Goal: Task Accomplishment & Management: Manage account settings

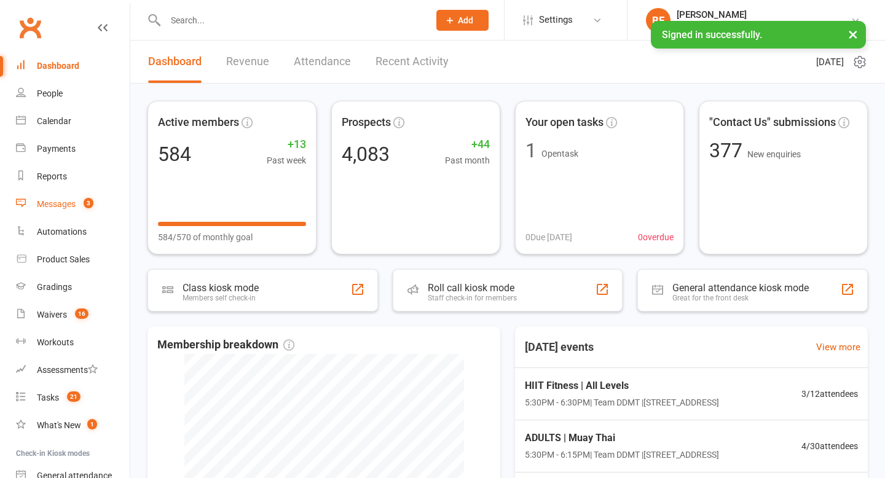
click at [62, 204] on div "Messages" at bounding box center [56, 204] width 39 height 10
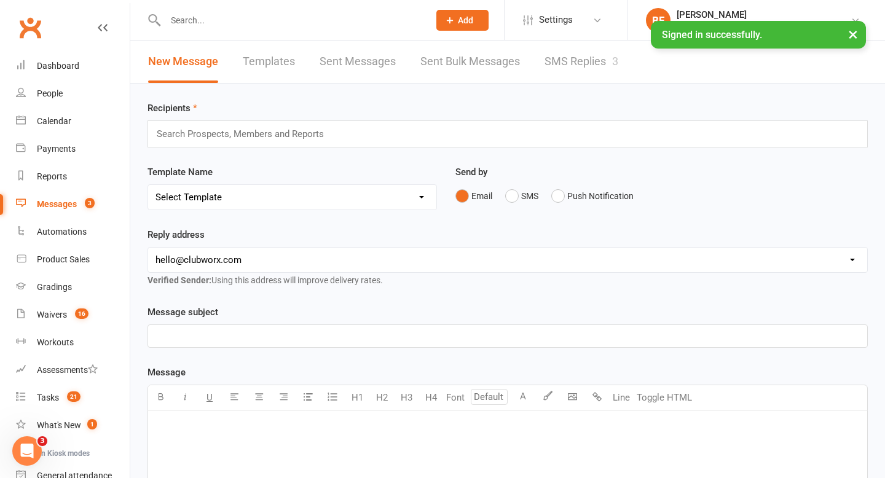
click at [582, 64] on link "SMS Replies 3" at bounding box center [582, 62] width 74 height 42
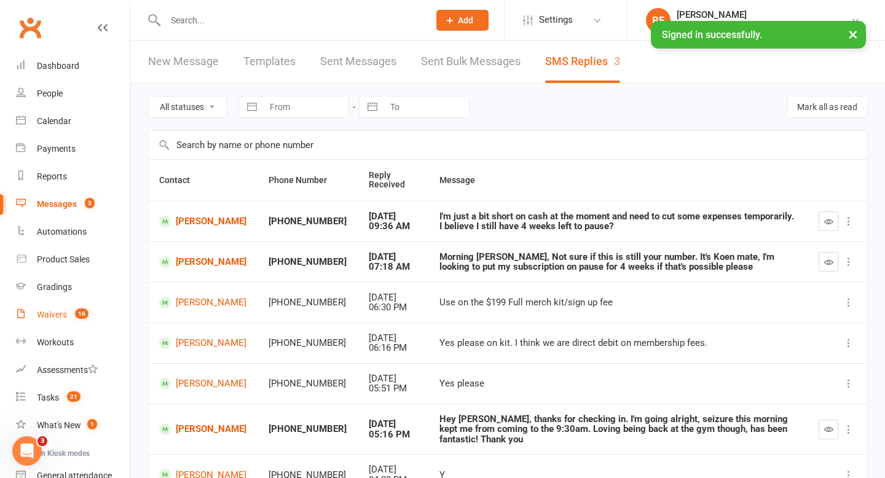
click at [73, 314] on count-badge "16" at bounding box center [79, 315] width 20 height 10
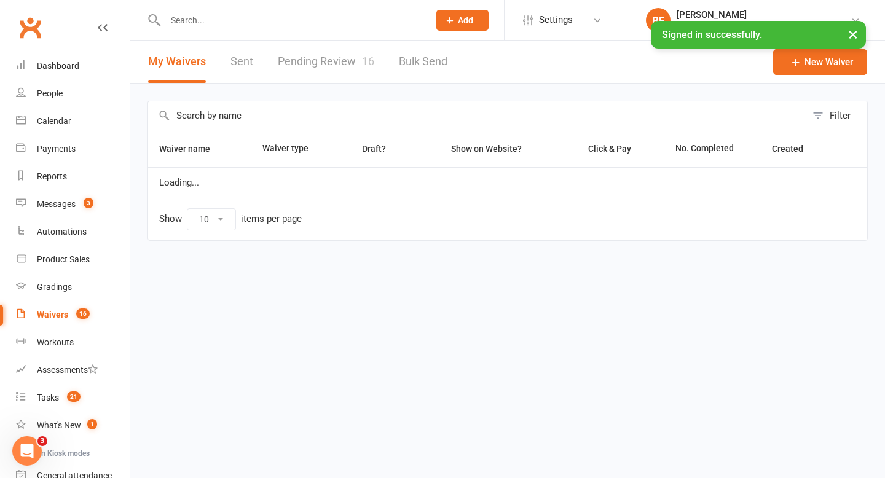
click at [325, 66] on link "Pending Review 16" at bounding box center [326, 62] width 97 height 42
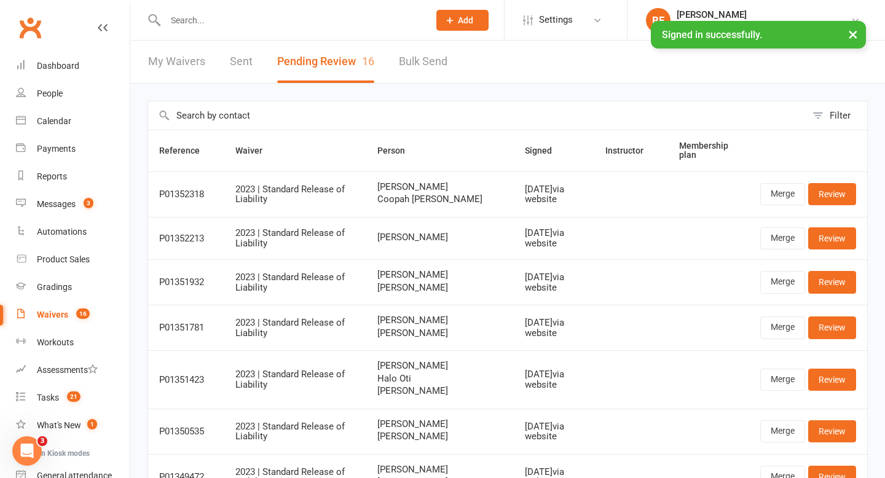
click at [53, 316] on div "Waivers" at bounding box center [52, 315] width 31 height 10
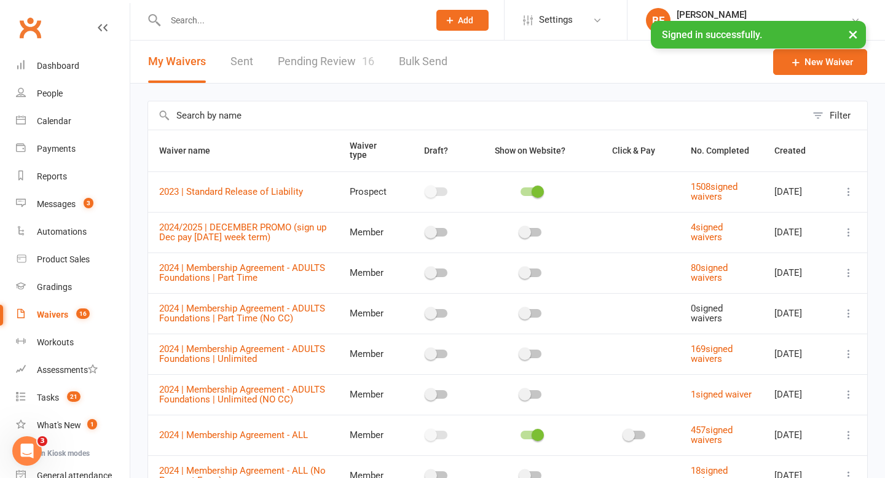
click at [328, 68] on link "Pending Review 16" at bounding box center [326, 62] width 97 height 42
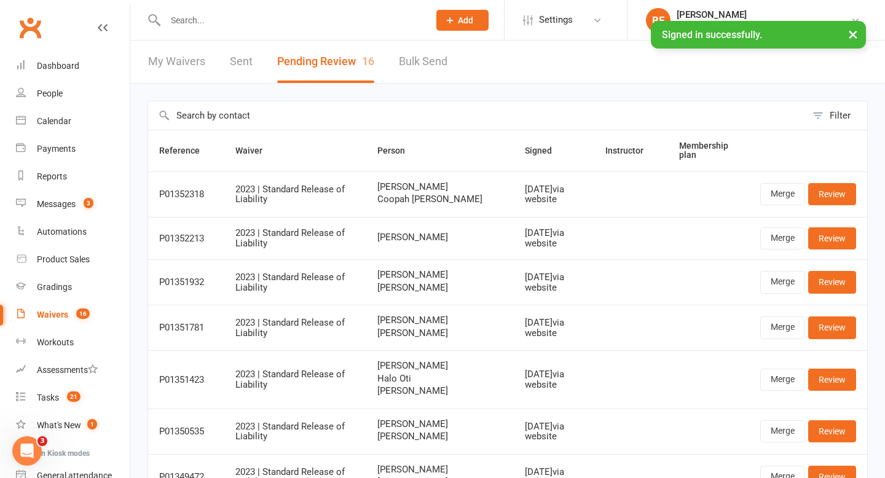
click at [243, 19] on input "text" at bounding box center [291, 20] width 259 height 17
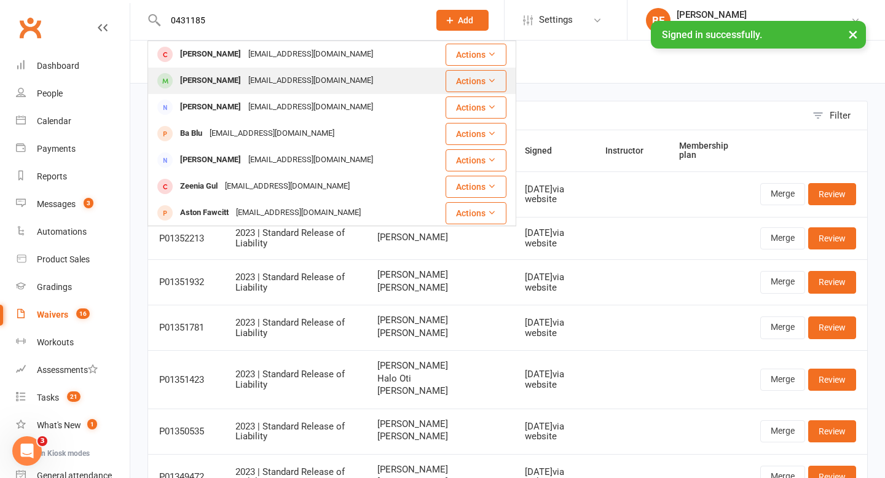
type input "0431185"
click at [257, 88] on div "[EMAIL_ADDRESS][DOMAIN_NAME]" at bounding box center [311, 81] width 132 height 18
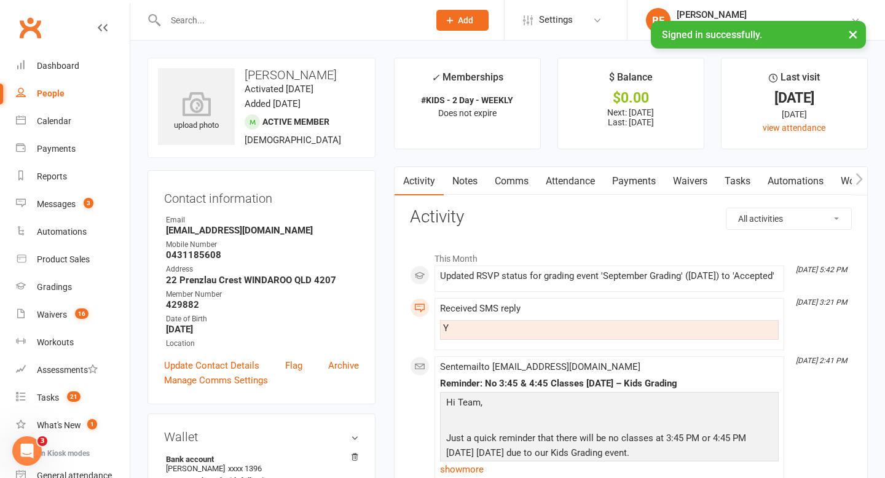
click at [457, 176] on link "Notes" at bounding box center [465, 181] width 42 height 28
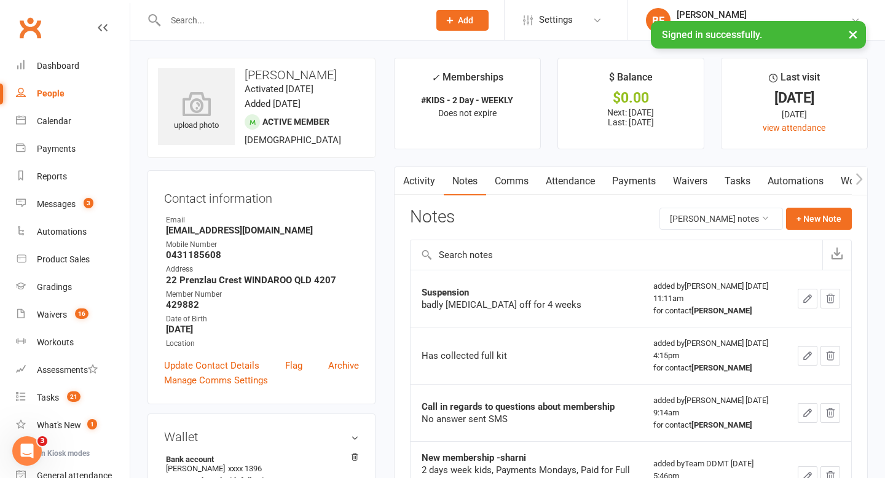
click at [559, 178] on link "Attendance" at bounding box center [570, 181] width 66 height 28
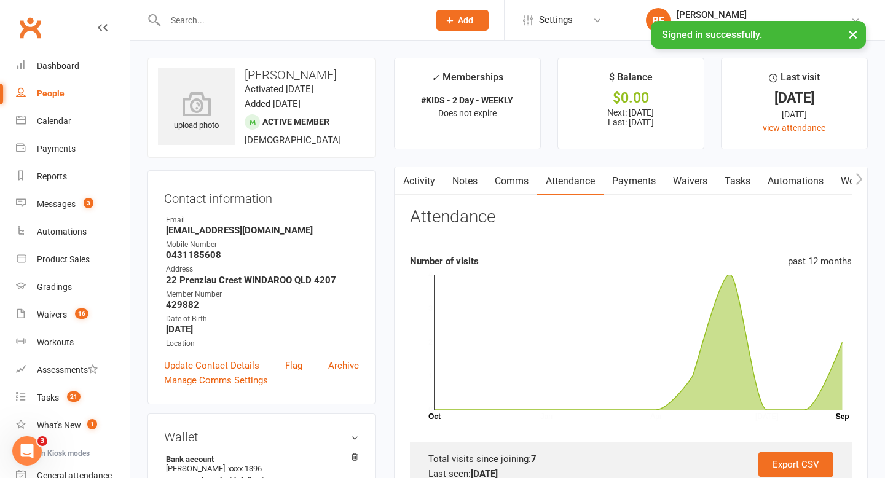
click at [653, 179] on link "Payments" at bounding box center [634, 181] width 61 height 28
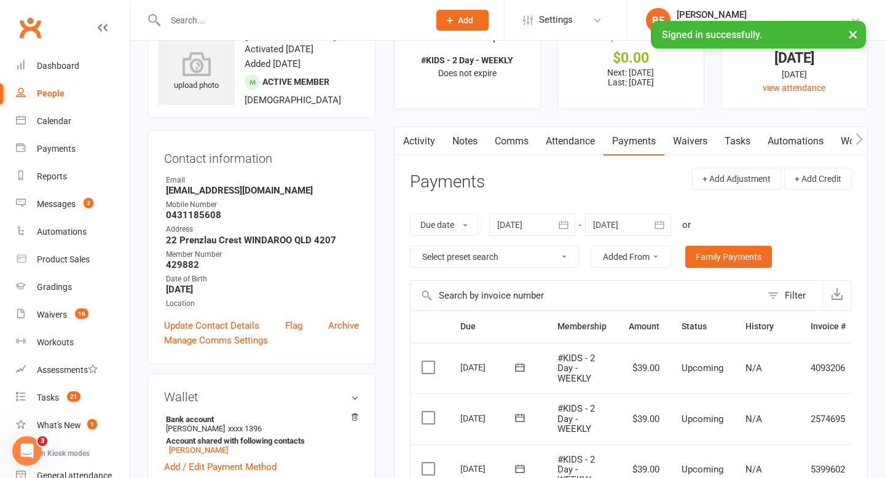
scroll to position [90, 0]
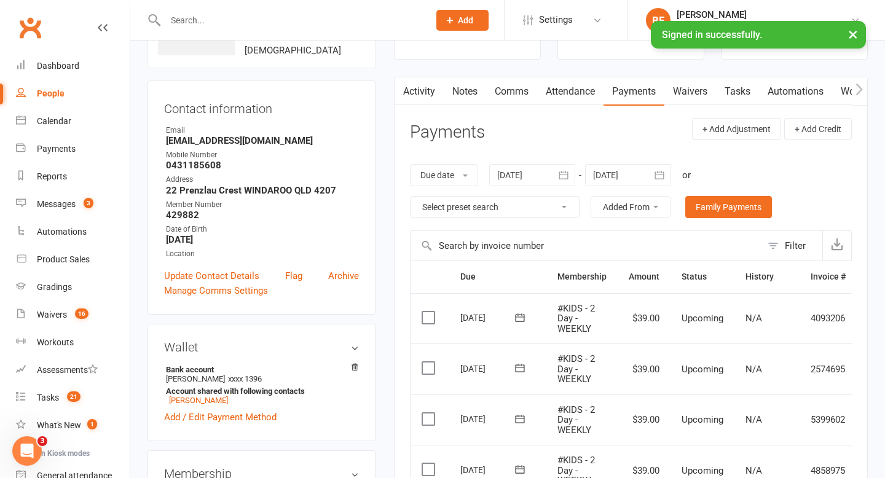
click at [407, 100] on button "button" at bounding box center [402, 91] width 15 height 28
click at [413, 93] on link "Activity" at bounding box center [419, 91] width 49 height 28
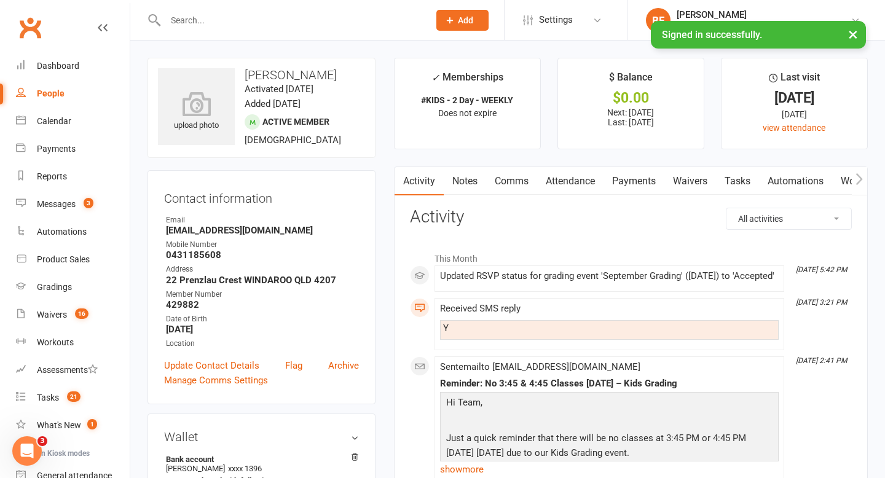
scroll to position [90, 0]
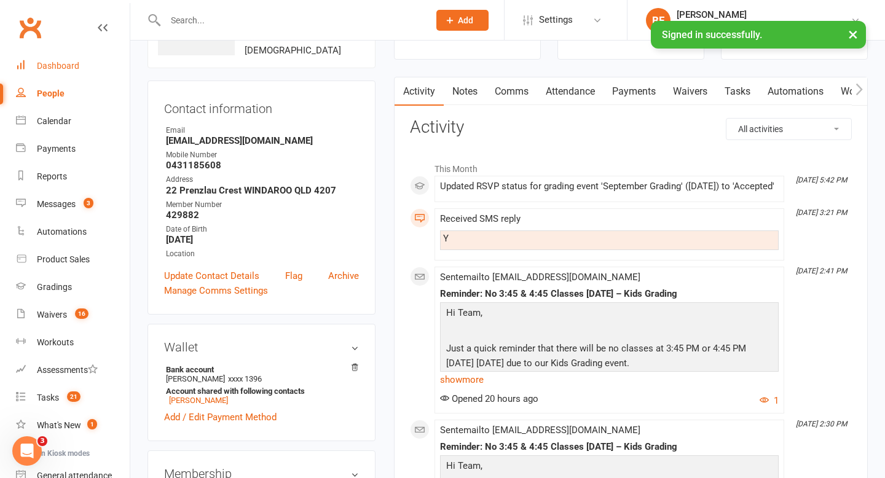
click at [57, 63] on div "Dashboard" at bounding box center [58, 66] width 42 height 10
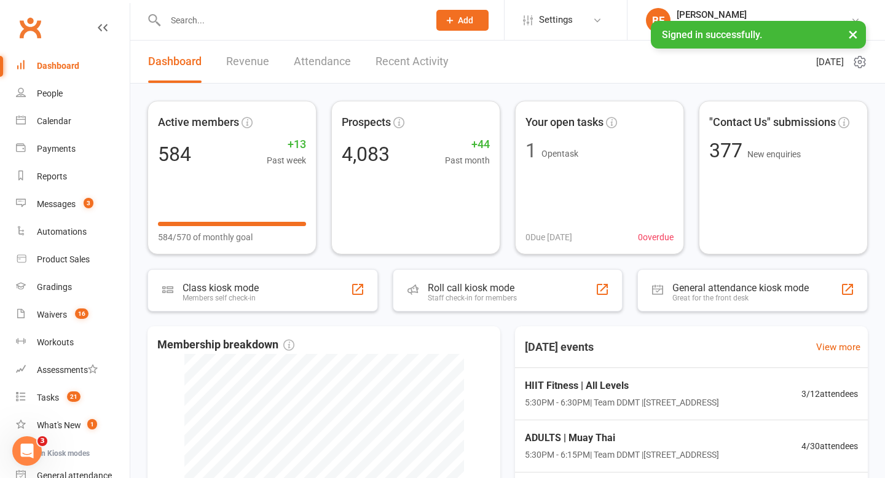
click at [230, 9] on div at bounding box center [284, 20] width 273 height 40
click at [225, 15] on input "text" at bounding box center [291, 20] width 259 height 17
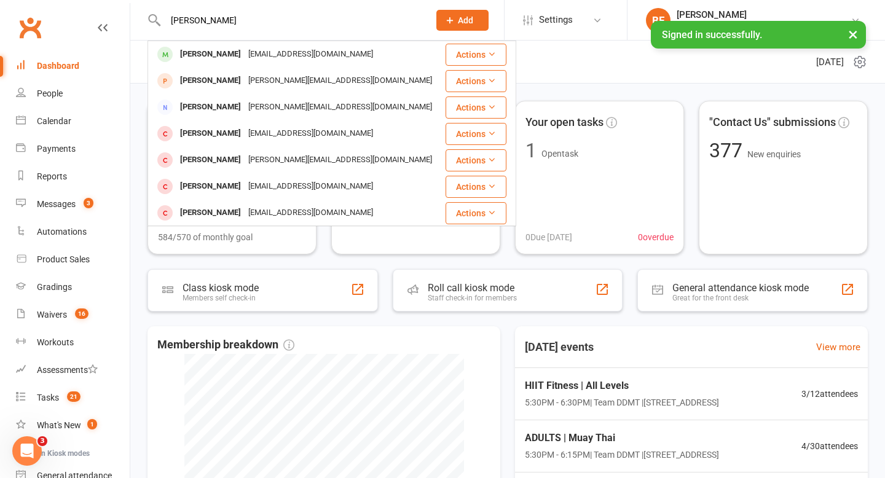
type input "[PERSON_NAME]"
click at [208, 58] on div "[PERSON_NAME]" at bounding box center [210, 54] width 68 height 18
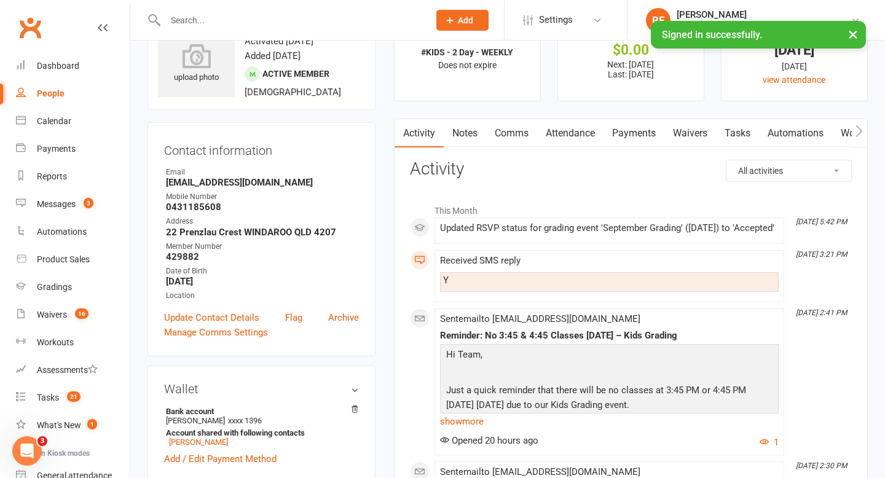
scroll to position [49, 0]
click at [74, 77] on link "Dashboard" at bounding box center [73, 66] width 114 height 28
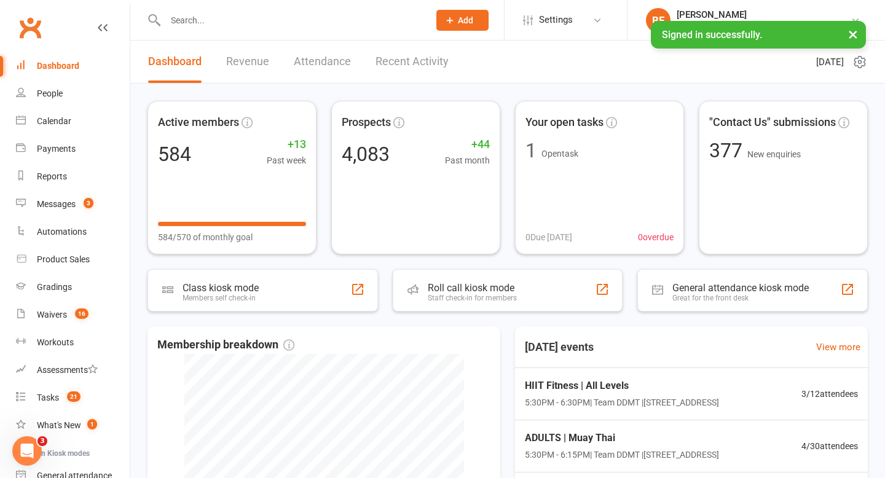
click at [233, 28] on input "text" at bounding box center [291, 20] width 259 height 17
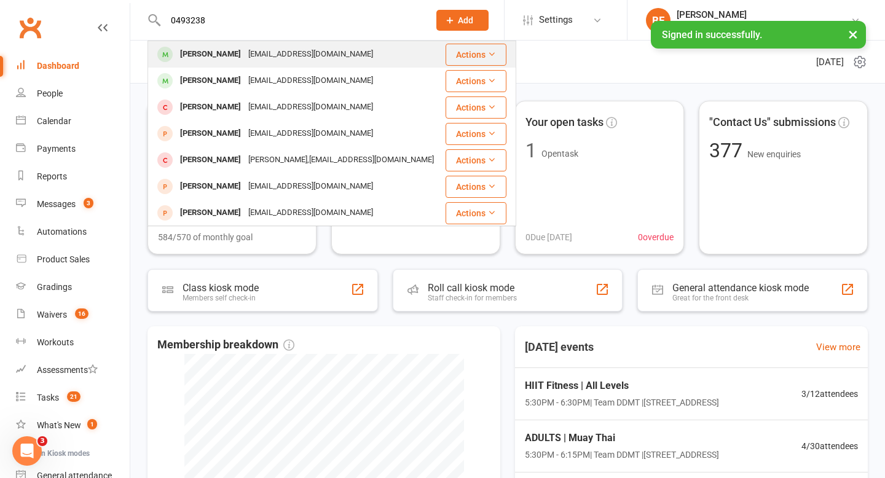
type input "0493238"
click at [257, 52] on div "[EMAIL_ADDRESS][DOMAIN_NAME]" at bounding box center [311, 54] width 132 height 18
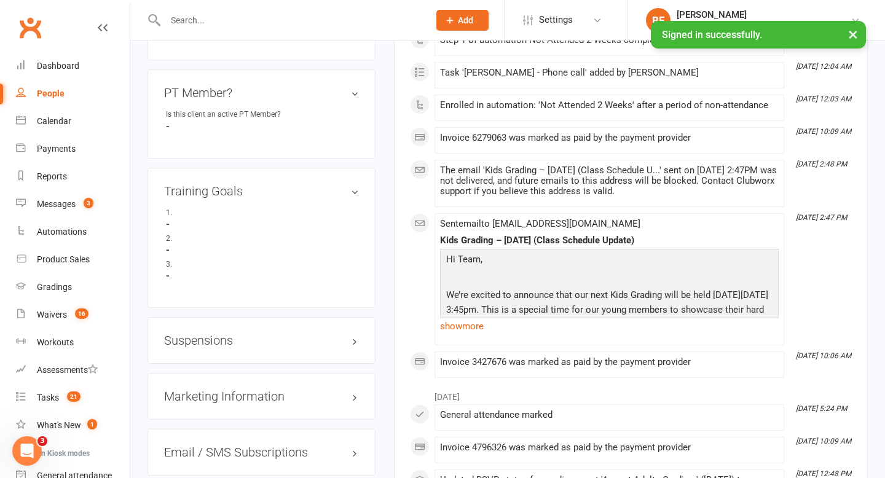
scroll to position [852, 0]
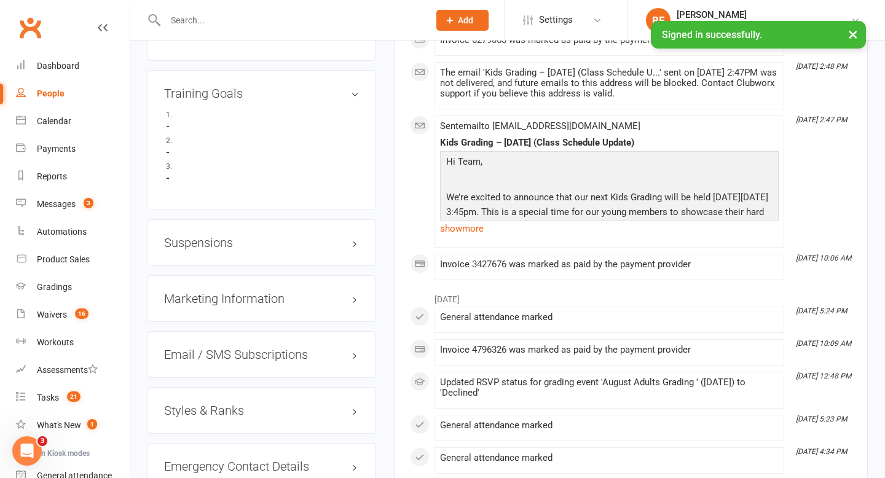
click at [213, 237] on h3 "Suspensions" at bounding box center [261, 243] width 195 height 14
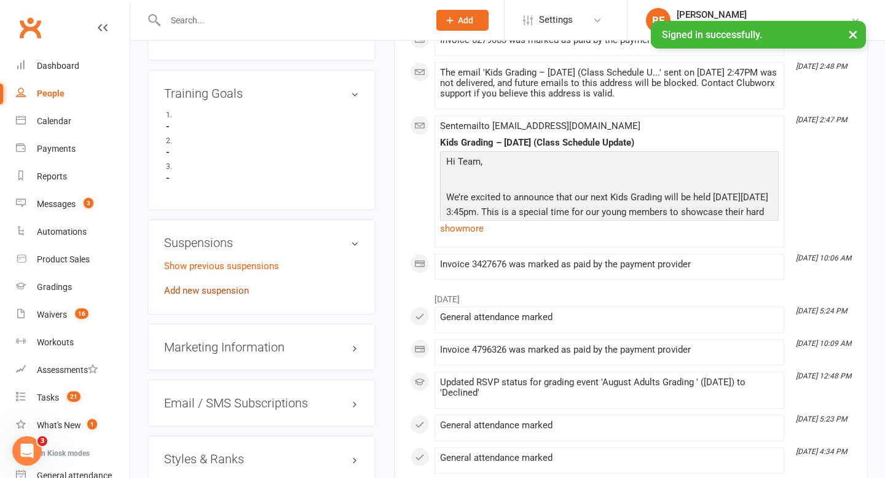
click at [224, 292] on link "Add new suspension" at bounding box center [206, 290] width 85 height 11
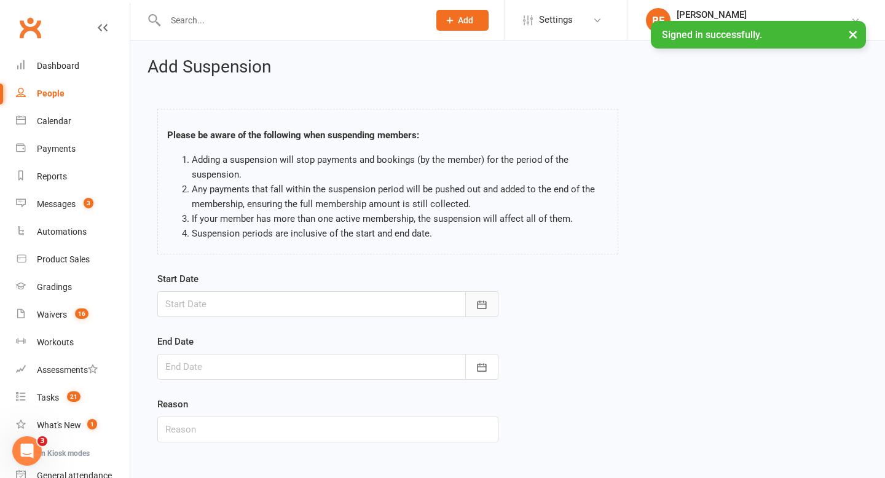
click at [475, 304] on button "button" at bounding box center [481, 304] width 33 height 26
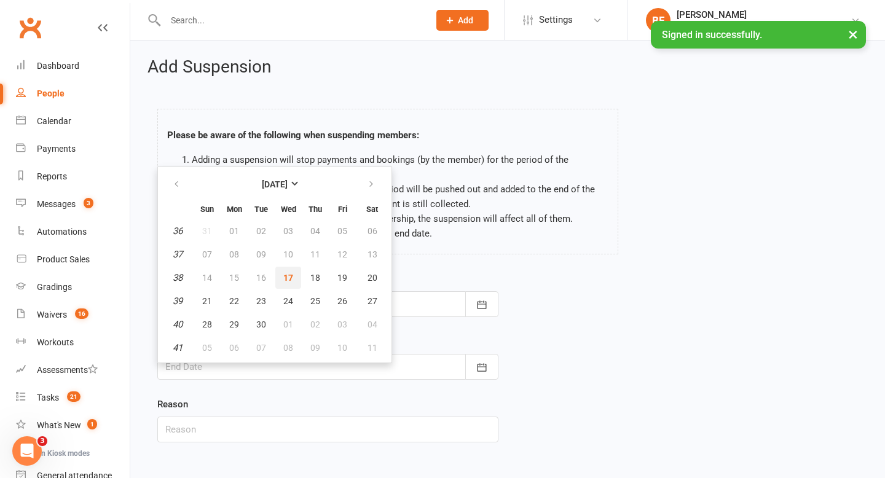
click at [288, 276] on span "17" at bounding box center [288, 278] width 10 height 10
type input "[DATE]"
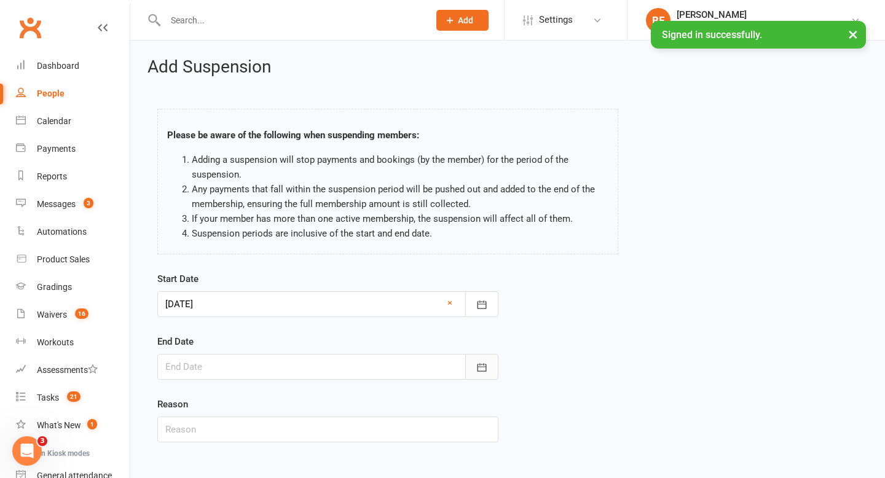
click at [480, 367] on icon "button" at bounding box center [482, 367] width 9 height 8
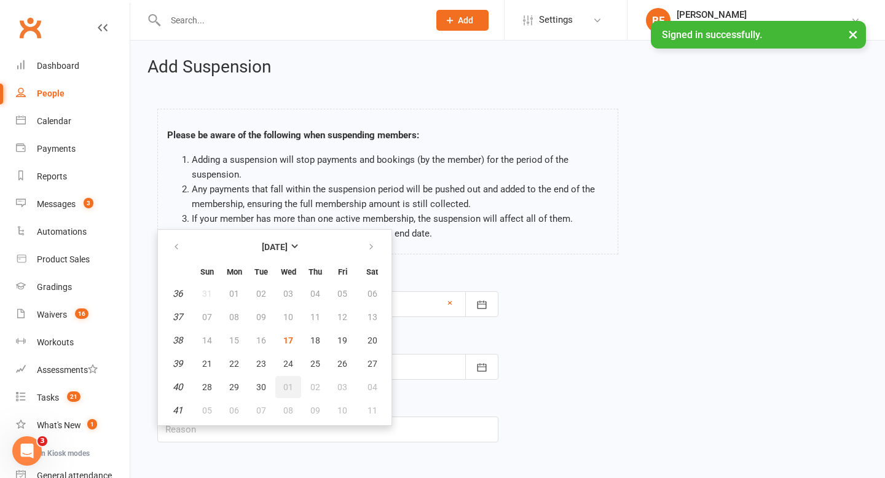
click at [291, 386] on span "01" at bounding box center [288, 387] width 10 height 10
type input "[DATE]"
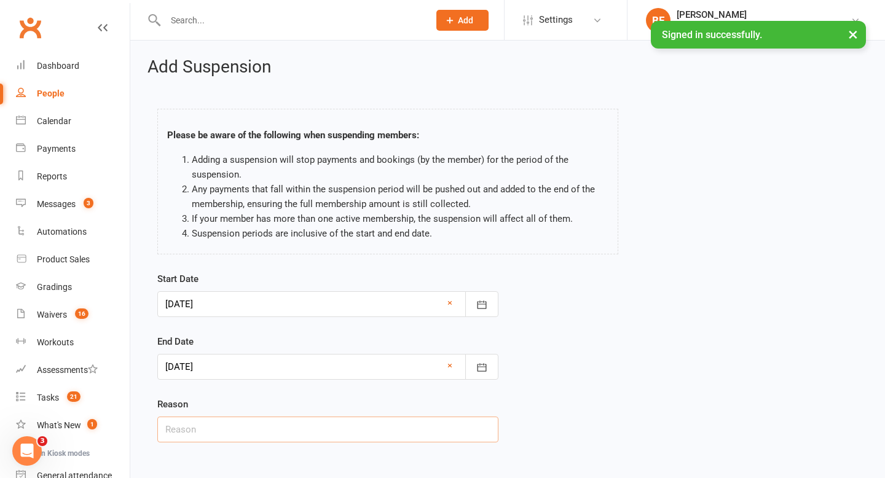
click at [276, 429] on input "text" at bounding box center [327, 430] width 341 height 26
type input "away for work"
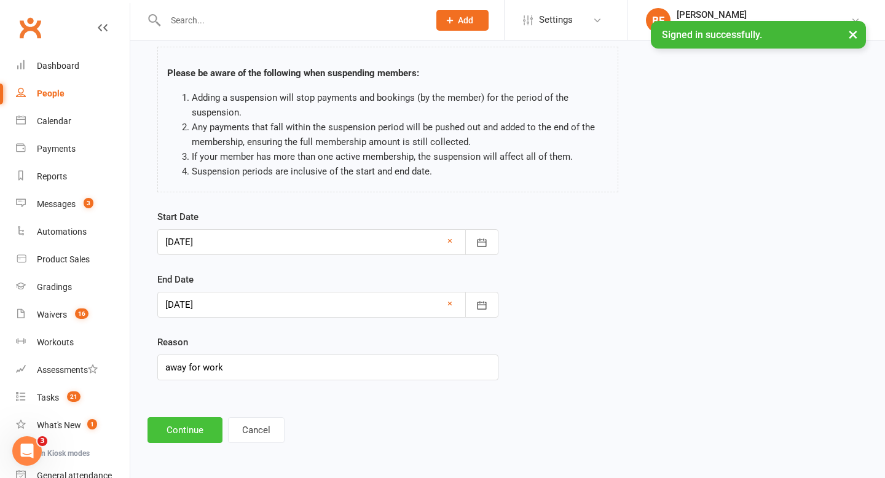
click at [193, 421] on button "Continue" at bounding box center [185, 430] width 75 height 26
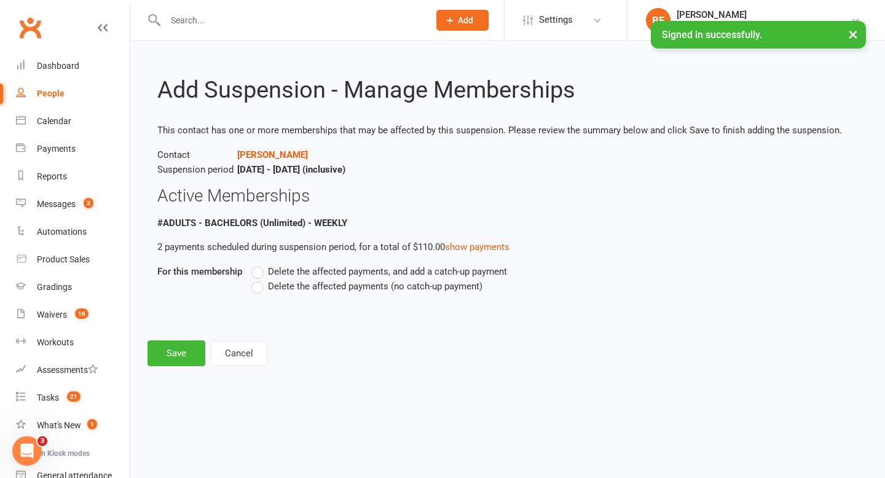
click at [282, 290] on span "Delete the affected payments (no catch-up payment)" at bounding box center [375, 285] width 215 height 13
click at [259, 279] on input "Delete the affected payments (no catch-up payment)" at bounding box center [255, 279] width 8 height 0
click at [194, 343] on button "Save" at bounding box center [177, 354] width 58 height 26
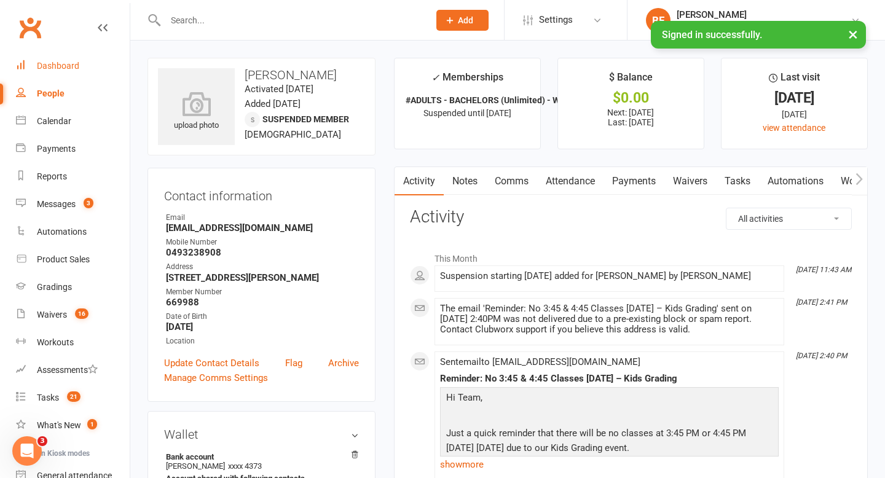
click at [75, 70] on div "Dashboard" at bounding box center [58, 66] width 42 height 10
